Goal: Check status: Check status

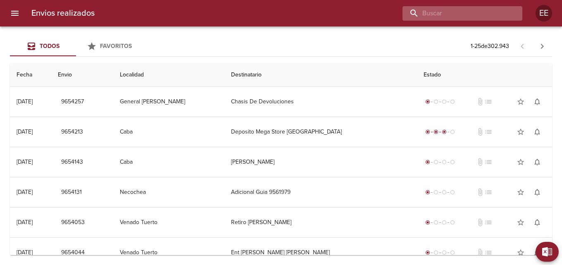
click at [461, 12] on input "buscar" at bounding box center [455, 13] width 106 height 14
type input "[PERSON_NAME]"
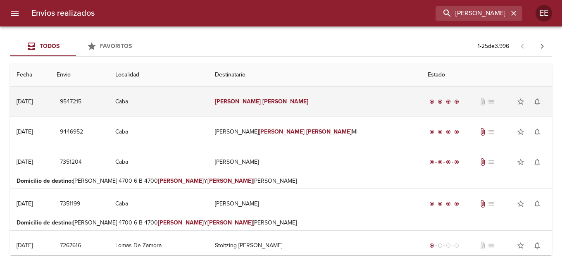
click at [317, 100] on td "[PERSON_NAME]" at bounding box center [314, 102] width 213 height 30
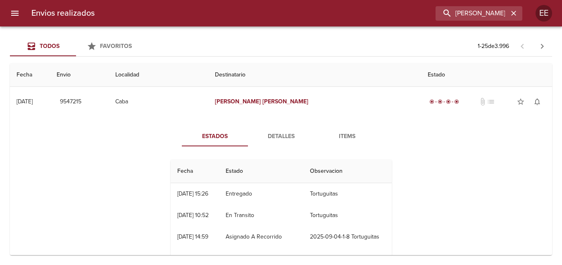
click at [282, 140] on span "Detalles" at bounding box center [281, 136] width 56 height 10
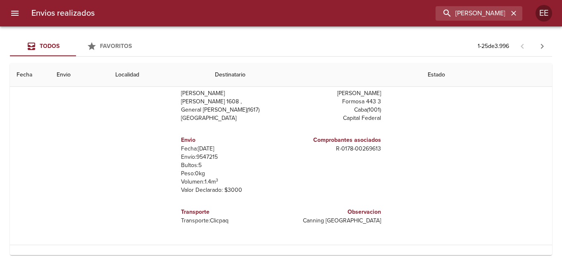
scroll to position [41, 0]
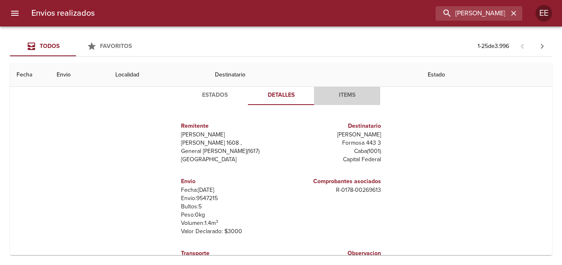
click at [345, 100] on span "Items" at bounding box center [347, 95] width 56 height 10
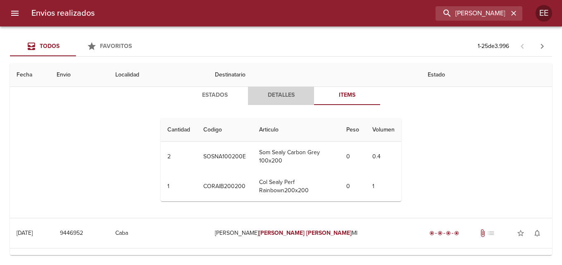
click at [268, 97] on span "Detalles" at bounding box center [281, 95] width 56 height 10
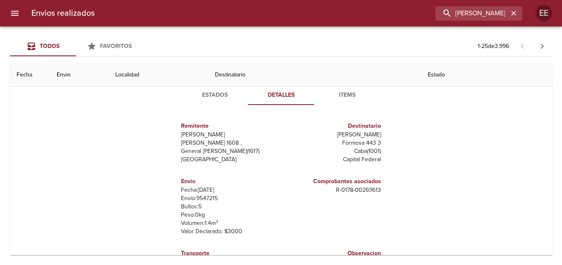
click at [350, 93] on span "Items" at bounding box center [347, 95] width 56 height 10
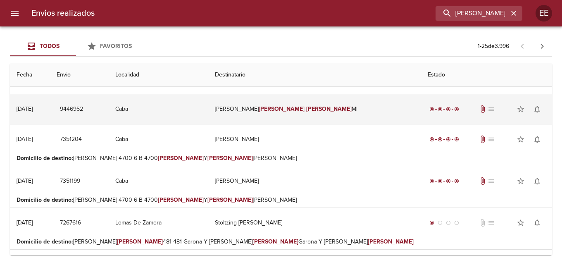
scroll to position [0, 0]
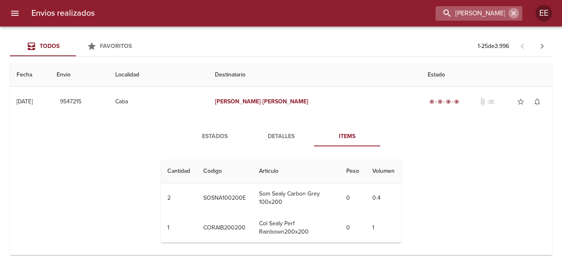
click at [516, 17] on icon "button" at bounding box center [513, 13] width 8 height 8
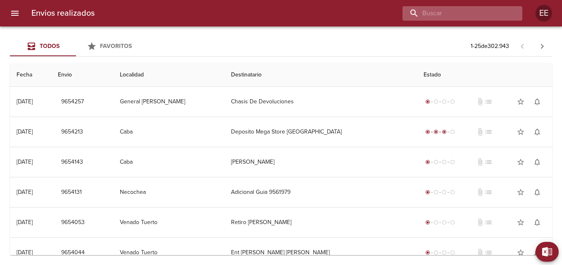
click at [474, 7] on input "buscar" at bounding box center [455, 13] width 106 height 14
click at [471, 9] on input "buscar" at bounding box center [455, 13] width 106 height 14
type input "[PERSON_NAME] X"
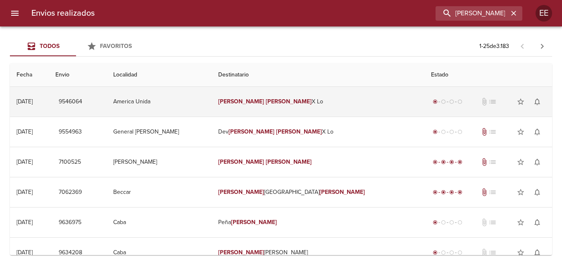
click at [335, 107] on td "[PERSON_NAME] X Lo" at bounding box center [317, 102] width 213 height 30
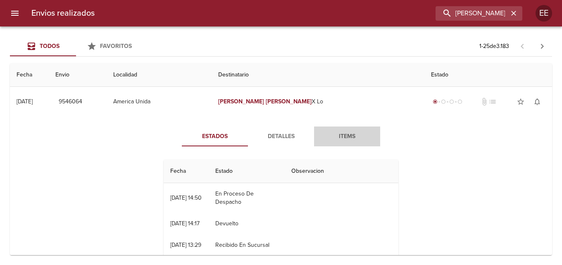
click at [346, 136] on span "Items" at bounding box center [347, 136] width 56 height 10
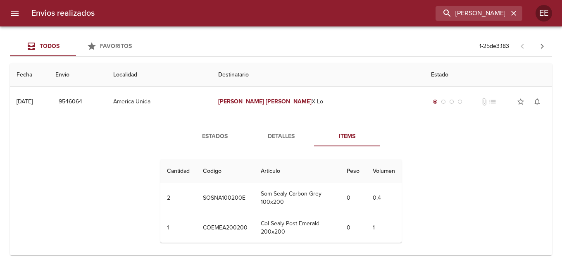
scroll to position [165, 0]
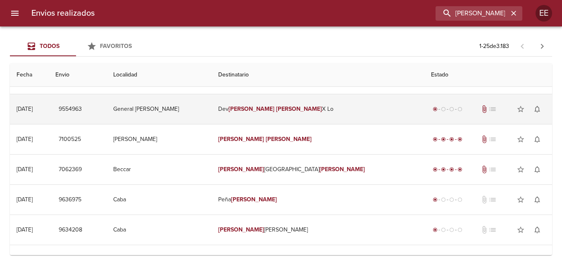
click at [346, 113] on td "[PERSON_NAME] X Lo" at bounding box center [317, 109] width 213 height 30
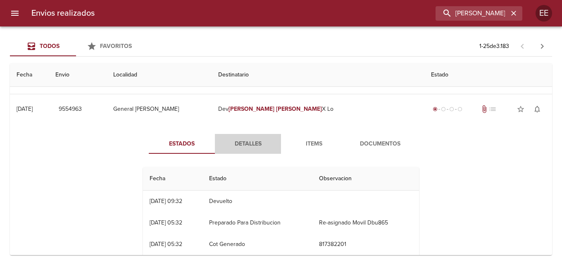
click at [247, 141] on span "Detalles" at bounding box center [248, 144] width 56 height 10
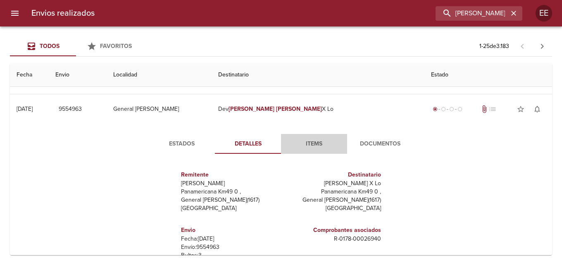
click at [308, 144] on span "Items" at bounding box center [314, 144] width 56 height 10
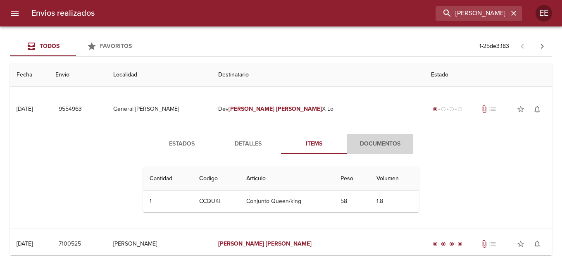
click at [382, 148] on span "Documentos" at bounding box center [380, 144] width 56 height 10
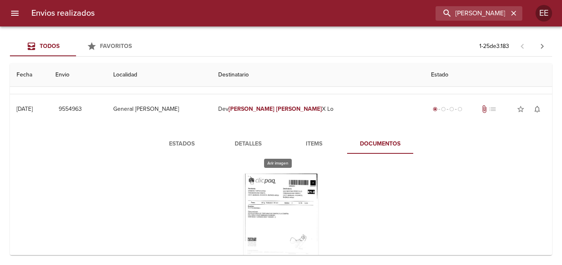
click at [299, 207] on div "Tabla de envíos del cliente" at bounding box center [281, 224] width 74 height 103
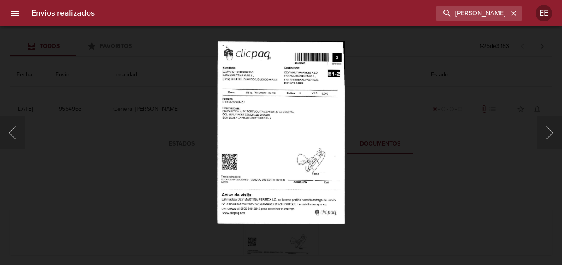
click at [311, 154] on img "Lightbox" at bounding box center [280, 132] width 127 height 182
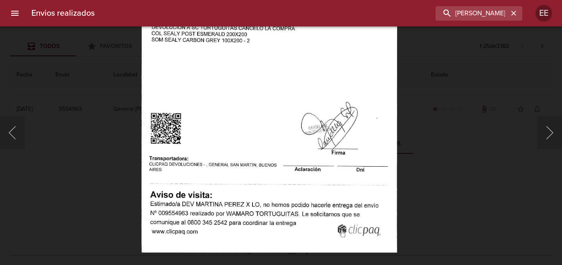
click at [308, 61] on img "Lightbox" at bounding box center [269, 70] width 256 height 366
click at [9, 137] on button "Anterior" at bounding box center [12, 132] width 25 height 33
click at [15, 136] on button "Anterior" at bounding box center [12, 132] width 25 height 33
click at [99, 103] on div "Lightbox" at bounding box center [281, 132] width 562 height 265
click at [99, 104] on div "Lightbox" at bounding box center [281, 132] width 562 height 265
